Goal: Information Seeking & Learning: Learn about a topic

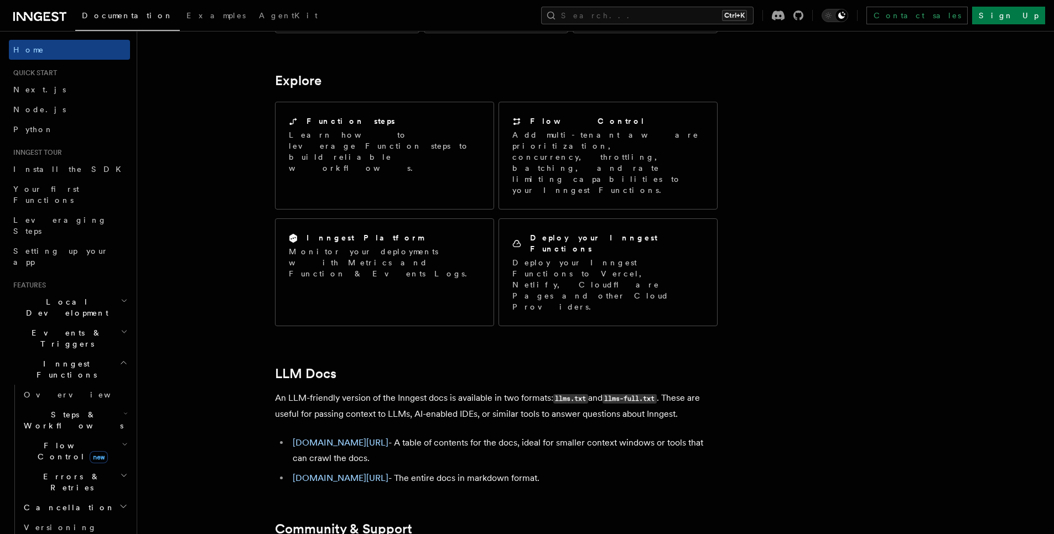
scroll to position [877, 0]
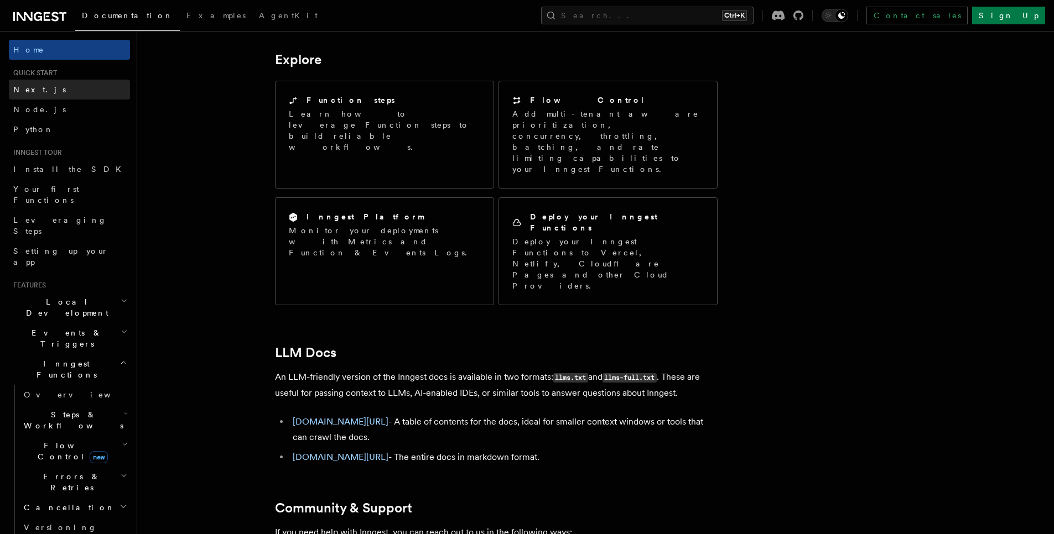
click at [42, 94] on link "Next.js" at bounding box center [69, 90] width 121 height 20
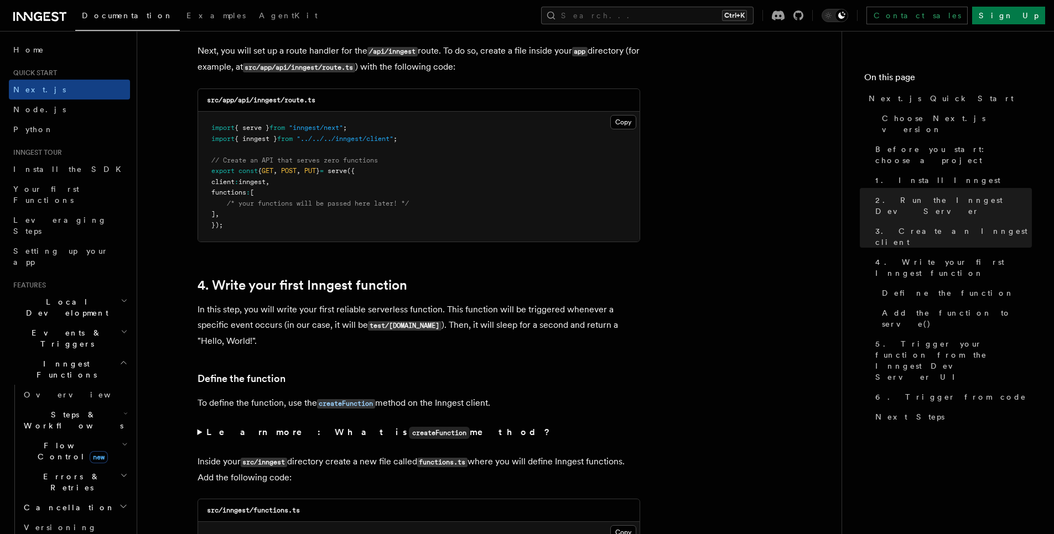
scroll to position [1558, 0]
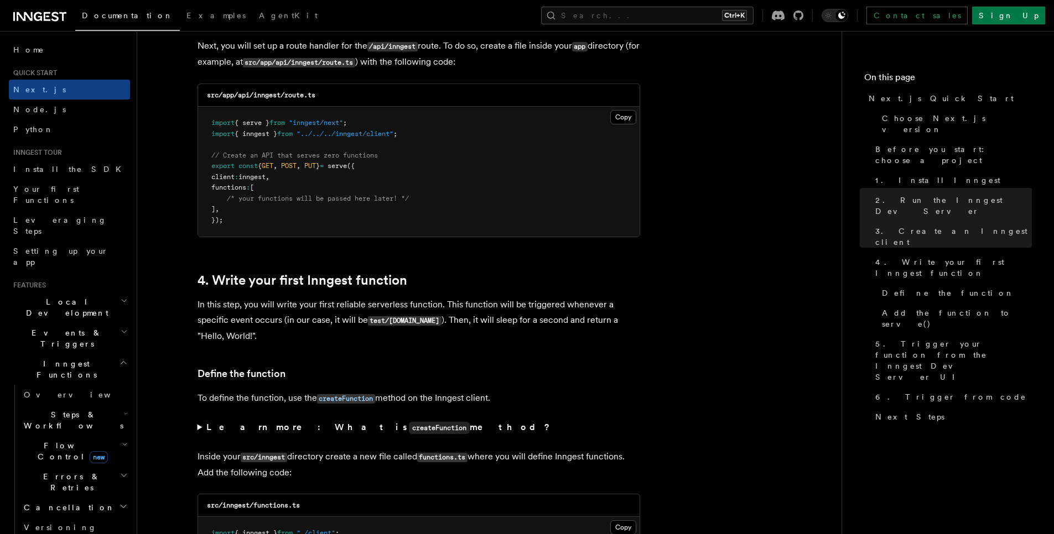
click at [366, 152] on span "// Create an API that serves zero functions" at bounding box center [294, 156] width 167 height 8
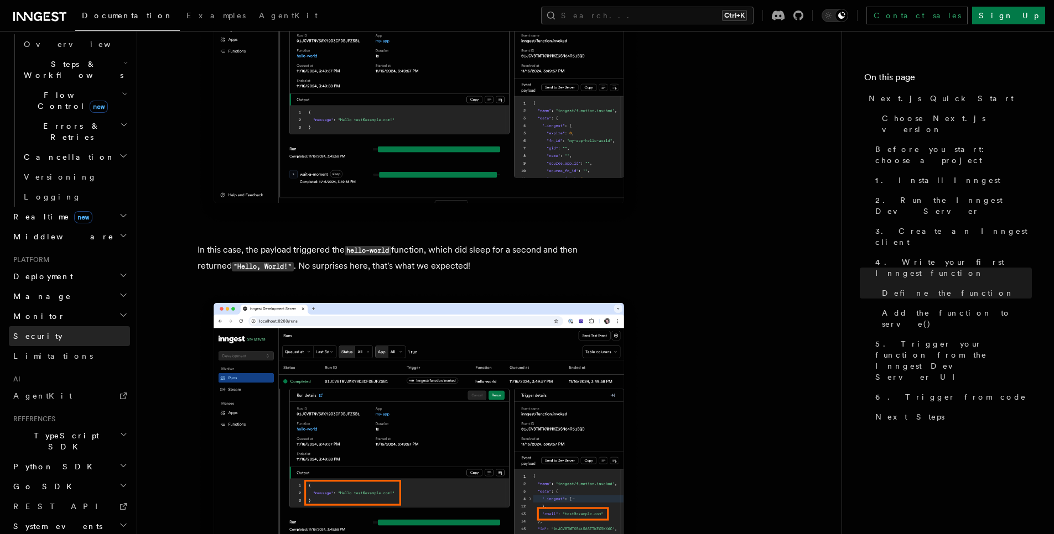
scroll to position [4572, 0]
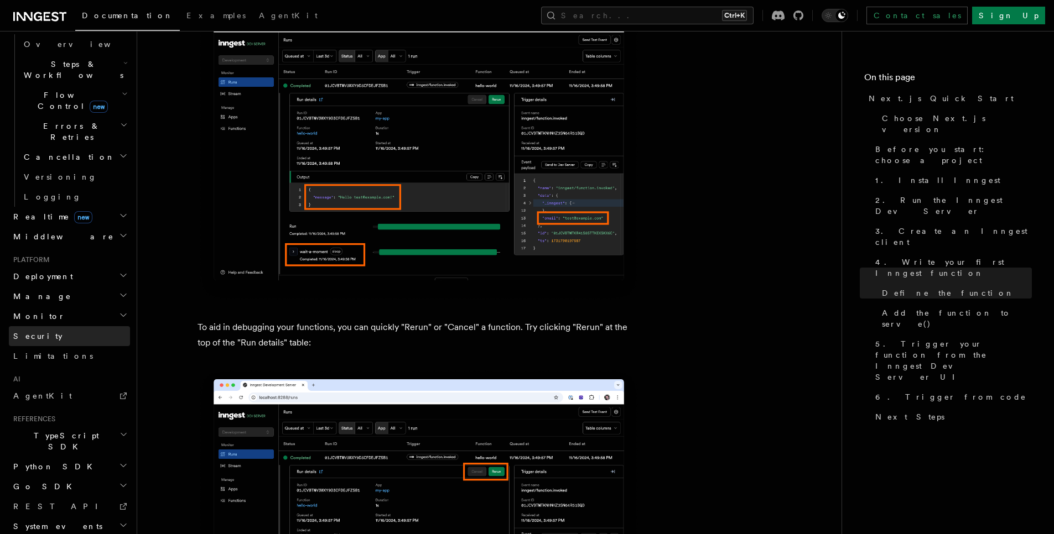
click at [53, 326] on link "Security" at bounding box center [69, 336] width 121 height 20
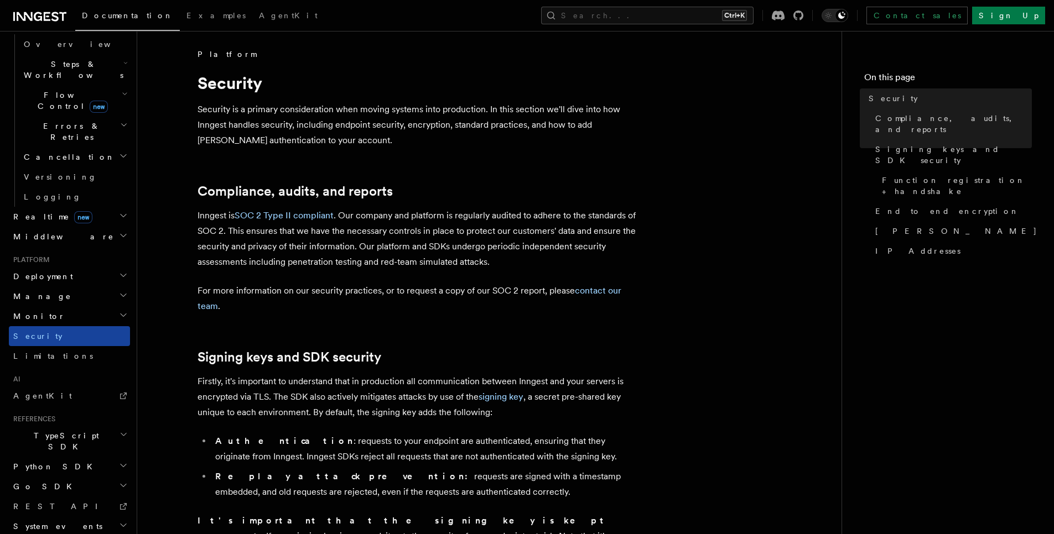
click at [70, 326] on link "Security" at bounding box center [69, 336] width 121 height 20
click at [62, 346] on link "Limitations" at bounding box center [69, 356] width 121 height 20
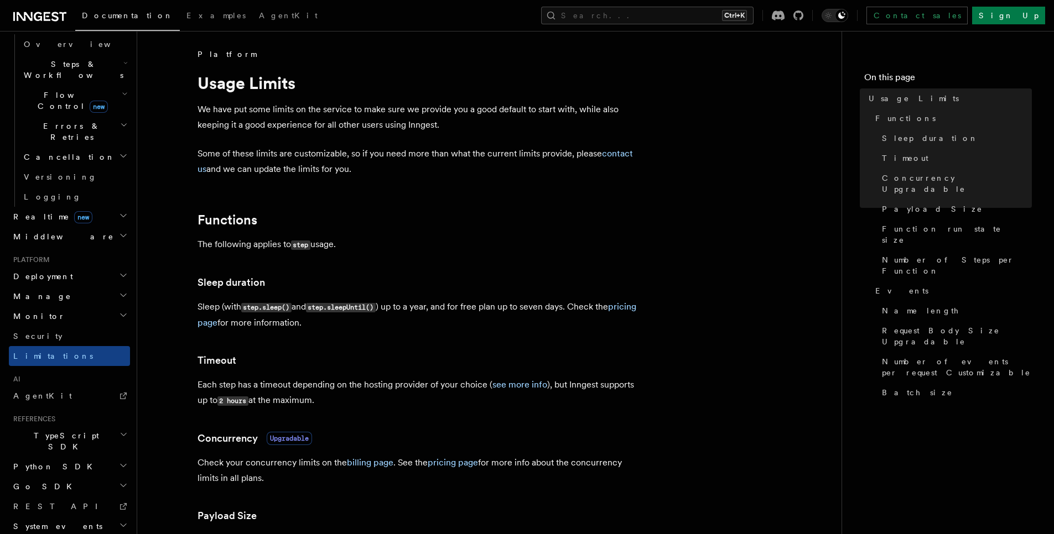
click at [46, 430] on span "TypeScript SDK" at bounding box center [64, 441] width 111 height 22
click at [48, 461] on span "Python SDK" at bounding box center [54, 466] width 90 height 11
click at [52, 477] on h2 "Go SDK" at bounding box center [69, 487] width 121 height 20
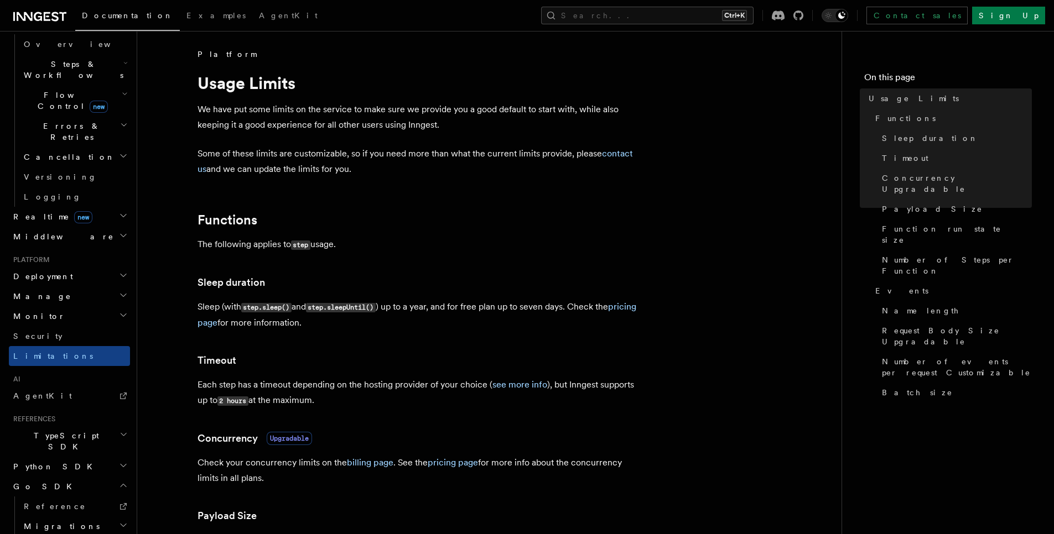
click at [52, 477] on h2 "Go SDK" at bounding box center [69, 487] width 121 height 20
click at [49, 497] on link "REST API" at bounding box center [69, 507] width 121 height 20
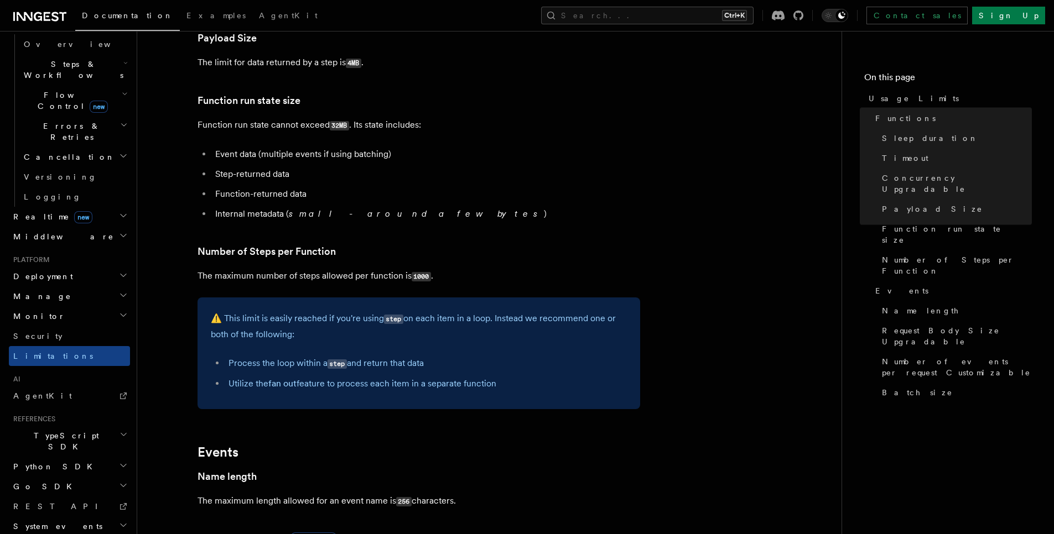
scroll to position [481, 0]
